Goal: Task Accomplishment & Management: Manage account settings

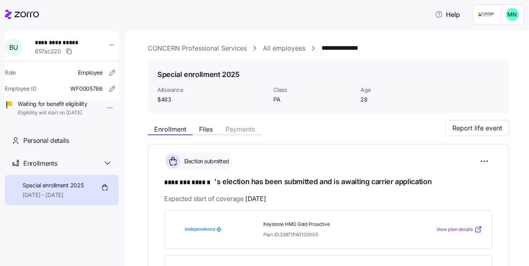
scroll to position [138, 0]
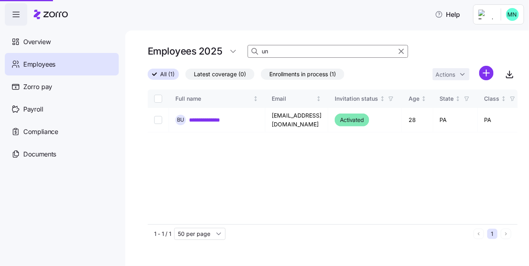
type input "u"
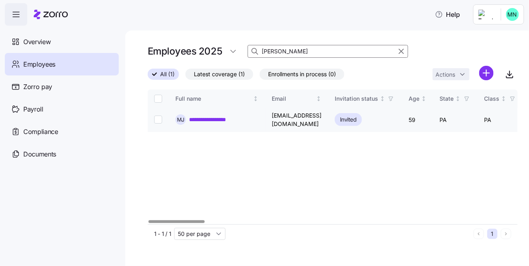
type input "[PERSON_NAME]"
click at [212, 118] on link "**********" at bounding box center [215, 120] width 53 height 8
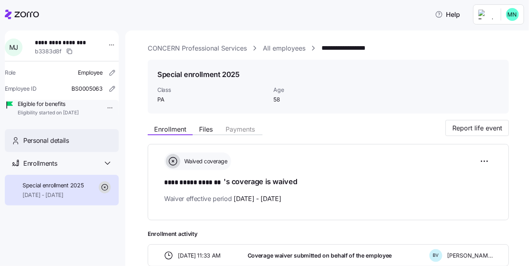
click at [49, 146] on span "Personal details" at bounding box center [46, 141] width 46 height 10
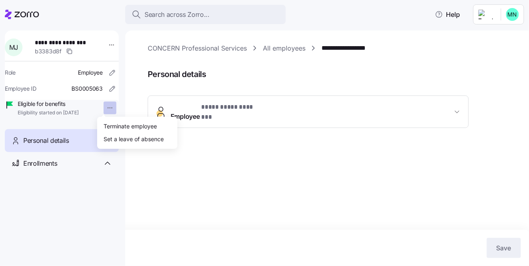
click at [105, 109] on html "**********" at bounding box center [264, 130] width 529 height 261
click at [122, 124] on div "Terminate employee" at bounding box center [130, 126] width 53 height 9
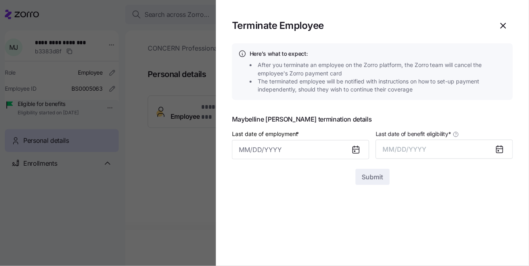
click at [358, 150] on icon at bounding box center [356, 150] width 6 height 6
click at [268, 137] on label "Last date of employment *" at bounding box center [266, 134] width 69 height 9
click at [268, 140] on input "Last date of employment *" at bounding box center [300, 149] width 137 height 19
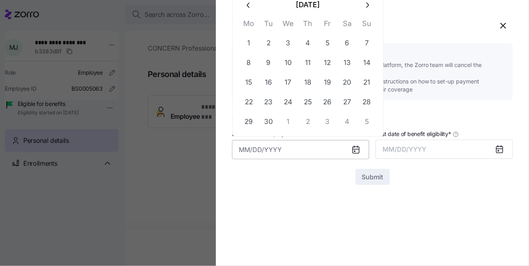
click at [258, 146] on input "Last date of employment *" at bounding box center [300, 149] width 137 height 19
click at [326, 66] on button "12" at bounding box center [327, 62] width 19 height 19
type input "[DATE]"
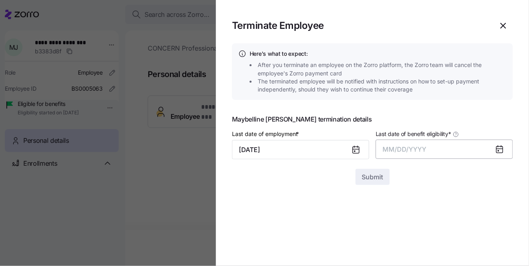
click at [415, 151] on span "MM/DD/YYYY" at bounding box center [405, 149] width 44 height 8
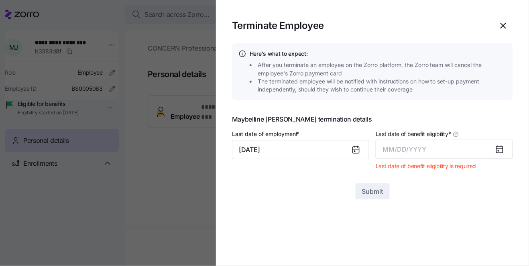
click at [498, 148] on icon at bounding box center [499, 149] width 6 height 6
click at [494, 149] on div at bounding box center [502, 149] width 19 height 18
click at [499, 148] on icon at bounding box center [499, 149] width 6 height 6
click at [406, 147] on span "MM/DD/YYYY" at bounding box center [405, 149] width 44 height 8
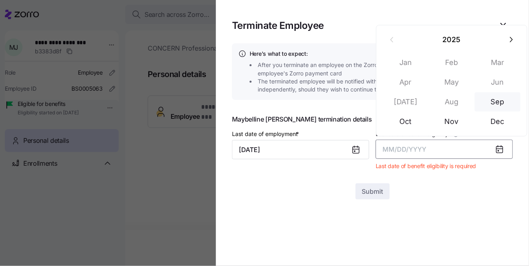
click at [494, 99] on button "Sep" at bounding box center [498, 101] width 46 height 19
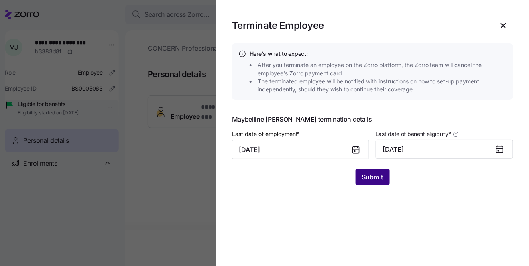
click at [368, 177] on span "Submit" at bounding box center [372, 177] width 21 height 10
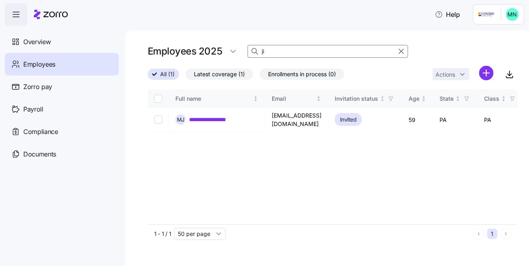
type input "j"
click at [284, 53] on input at bounding box center [328, 51] width 161 height 13
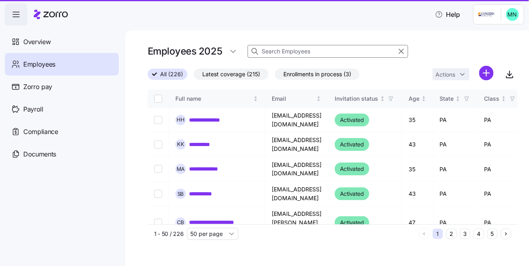
click at [278, 52] on input at bounding box center [328, 51] width 161 height 13
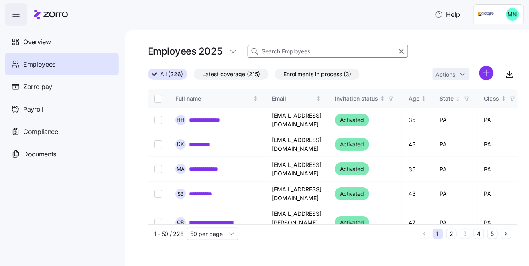
click at [276, 52] on input at bounding box center [328, 51] width 161 height 13
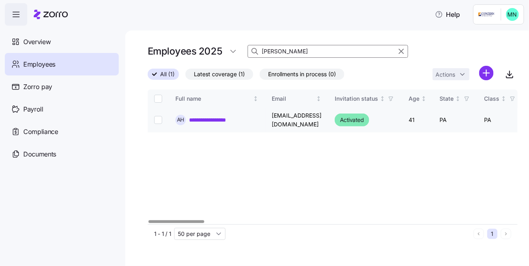
type input "[PERSON_NAME]"
drag, startPoint x: 220, startPoint y: 119, endPoint x: 224, endPoint y: 119, distance: 4.0
click at [220, 119] on link "**********" at bounding box center [218, 120] width 58 height 8
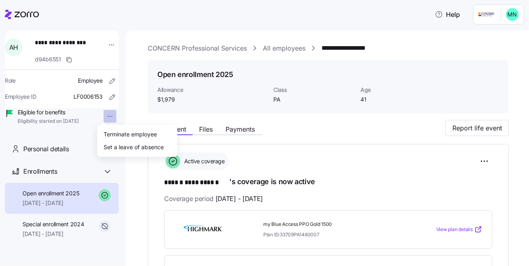
click at [110, 116] on html "**********" at bounding box center [264, 130] width 529 height 261
click at [115, 133] on div "Terminate employee" at bounding box center [130, 134] width 53 height 9
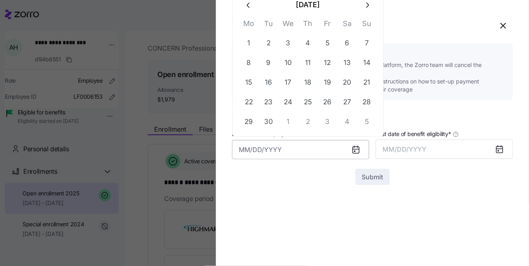
click at [287, 152] on input "Last date of employment *" at bounding box center [300, 149] width 137 height 19
drag, startPoint x: 328, startPoint y: 64, endPoint x: 397, endPoint y: 95, distance: 76.2
click at [329, 64] on button "12" at bounding box center [327, 62] width 19 height 19
type input "[DATE]"
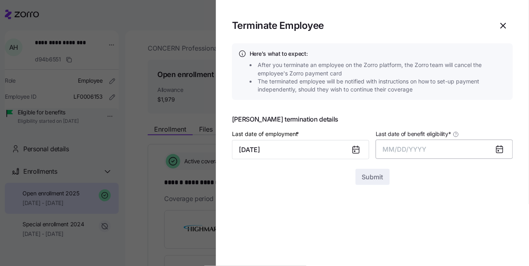
click at [407, 148] on span "MM/DD/YYYY" at bounding box center [405, 149] width 44 height 8
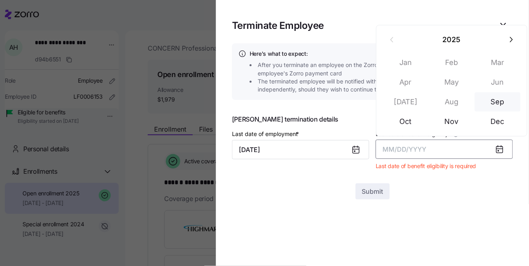
drag, startPoint x: 502, startPoint y: 101, endPoint x: 497, endPoint y: 107, distance: 8.0
click at [502, 101] on button "Sep" at bounding box center [498, 101] width 46 height 19
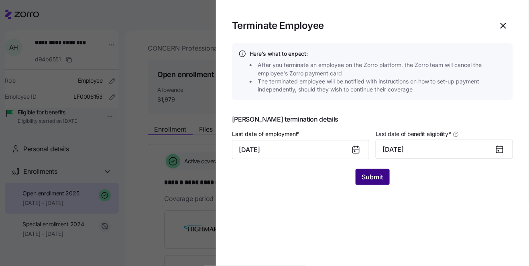
click at [370, 177] on span "Submit" at bounding box center [372, 177] width 21 height 10
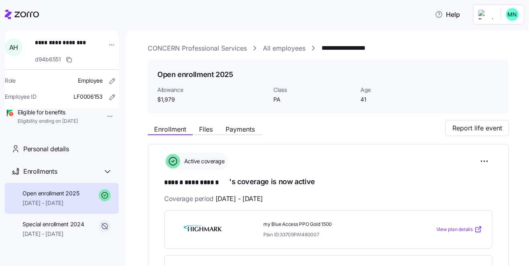
click at [18, 14] on icon at bounding box center [26, 15] width 24 height 6
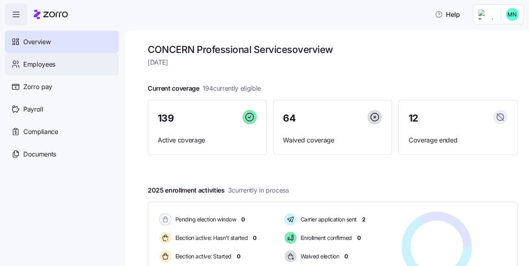
click at [52, 63] on span "Employees" at bounding box center [39, 64] width 32 height 10
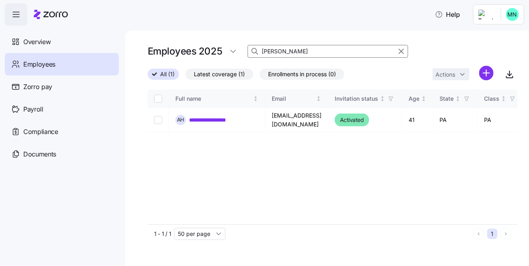
drag, startPoint x: 290, startPoint y: 52, endPoint x: 253, endPoint y: 52, distance: 36.5
click at [253, 52] on div "[PERSON_NAME]" at bounding box center [328, 51] width 161 height 13
type input "[PERSON_NAME]"
click at [222, 117] on link "**********" at bounding box center [215, 120] width 53 height 8
type input "j"
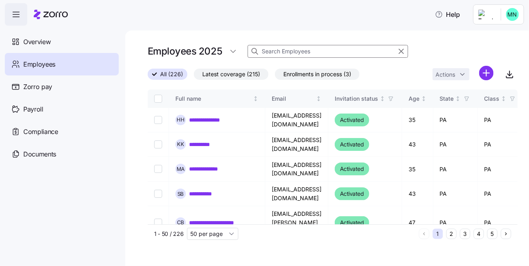
type input "j"
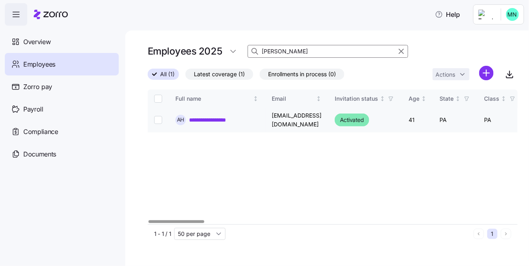
type input "[PERSON_NAME]"
click at [238, 118] on link "**********" at bounding box center [218, 120] width 58 height 8
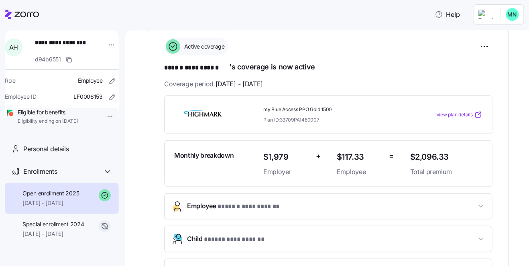
scroll to position [110, 0]
